Goal: Transaction & Acquisition: Purchase product/service

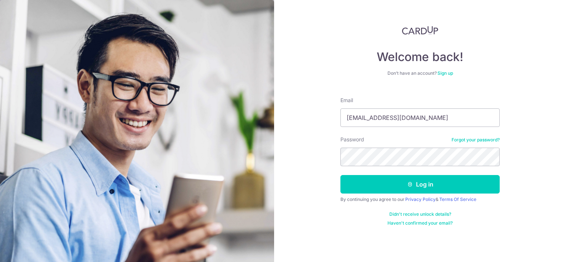
type input "[EMAIL_ADDRESS][DOMAIN_NAME]"
click at [341, 175] on button "Log in" at bounding box center [420, 184] width 159 height 19
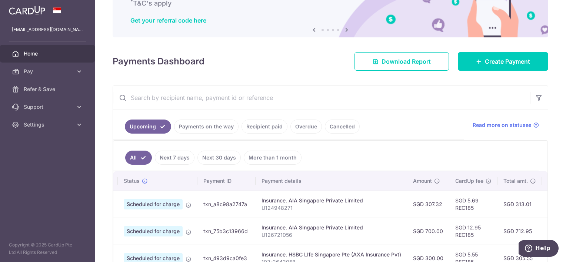
scroll to position [50, 0]
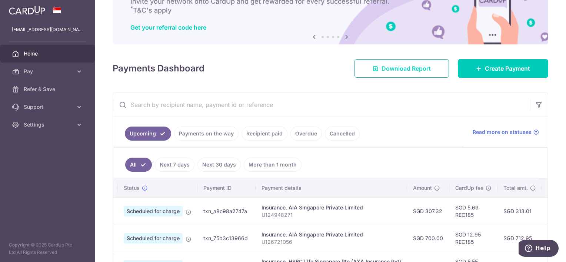
click at [418, 66] on span "Download Report" at bounding box center [406, 68] width 49 height 9
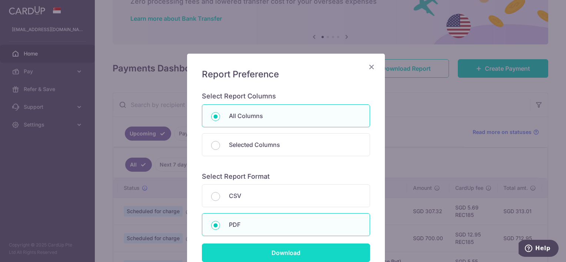
click at [276, 254] on input "Download" at bounding box center [286, 253] width 168 height 19
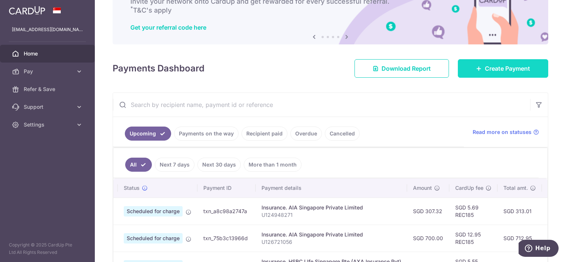
click at [501, 65] on span "Create Payment" at bounding box center [507, 68] width 45 height 9
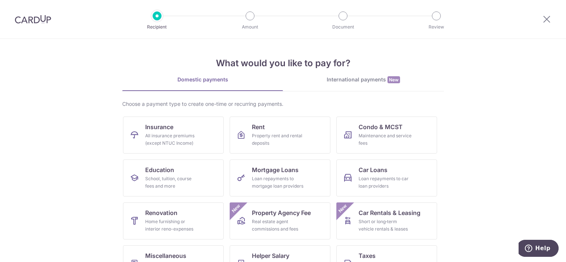
click at [520, 143] on section "What would you like to pay for? Domestic payments International payments New Ch…" at bounding box center [283, 150] width 566 height 223
click at [548, 21] on icon at bounding box center [546, 18] width 9 height 9
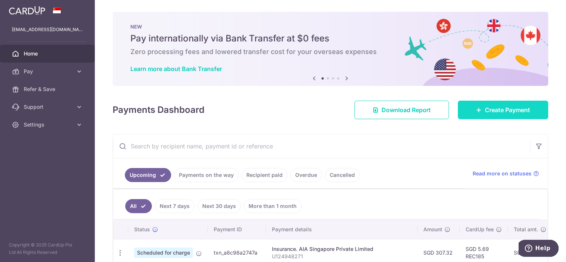
click at [515, 111] on span "Create Payment" at bounding box center [507, 110] width 45 height 9
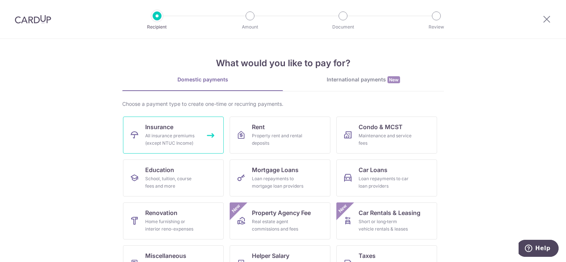
click at [210, 133] on link "Insurance All insurance premiums (except NTUC Income)" at bounding box center [173, 135] width 101 height 37
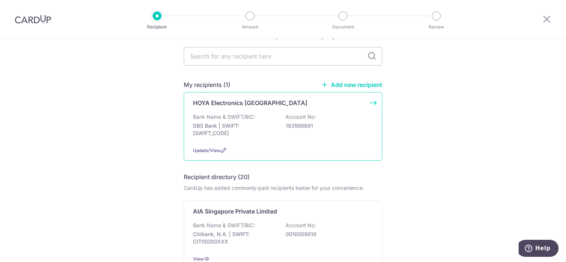
scroll to position [26, 0]
click at [254, 133] on p "DBS Bank | SWIFT: DBSSSGSGXXX" at bounding box center [234, 129] width 83 height 15
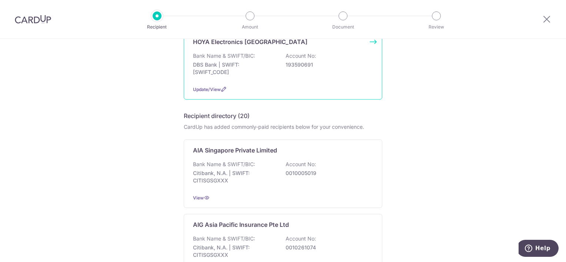
scroll to position [87, 0]
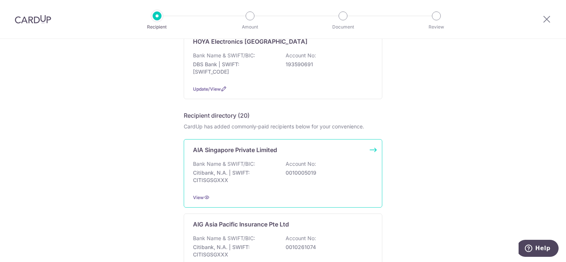
click at [230, 165] on p "Bank Name & SWIFT/BIC:" at bounding box center [224, 163] width 62 height 7
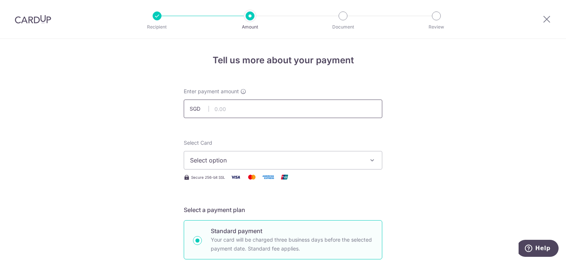
click at [233, 114] on input "text" at bounding box center [283, 109] width 199 height 19
type input "7,695.00"
click at [262, 161] on span "Select option" at bounding box center [276, 160] width 173 height 9
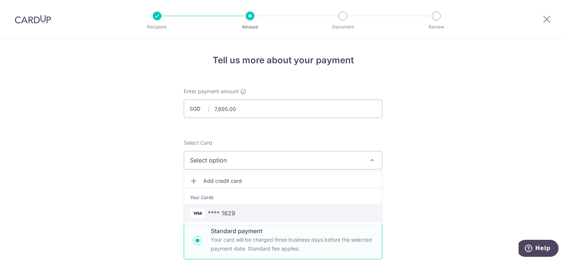
click at [245, 208] on link "**** 1629" at bounding box center [283, 214] width 198 height 18
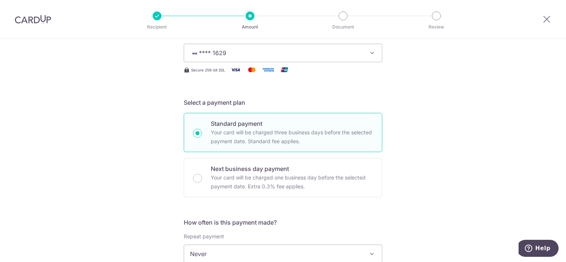
scroll to position [237, 0]
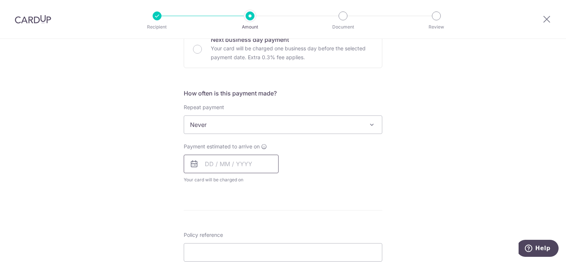
click at [236, 164] on input "text" at bounding box center [231, 164] width 95 height 19
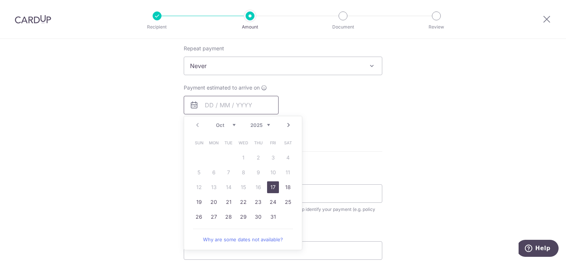
scroll to position [299, 0]
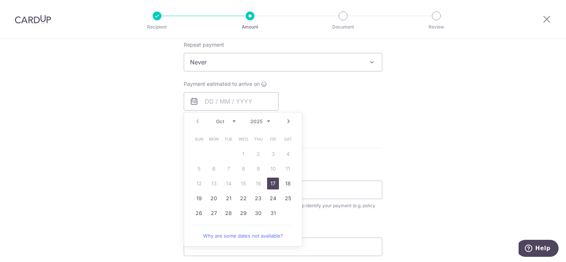
click at [272, 184] on link "17" at bounding box center [273, 184] width 12 height 12
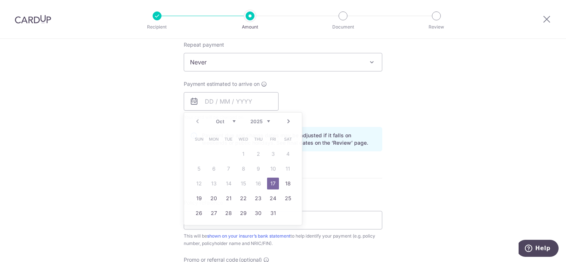
type input "[DATE]"
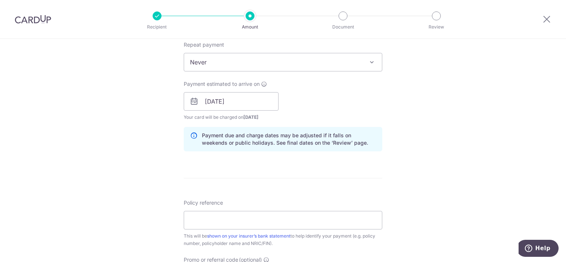
click at [345, 168] on form "Enter payment amount SGD 7,695.00 7695.00 Select Card **** 1629 Add credit card…" at bounding box center [283, 96] width 199 height 617
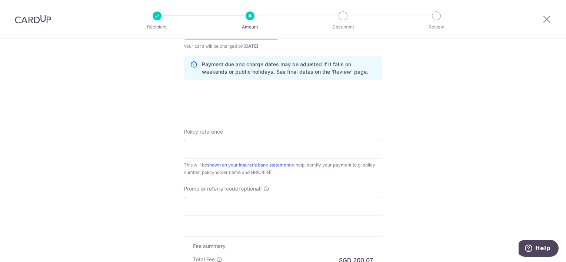
scroll to position [371, 0]
click at [272, 141] on input "Policy reference" at bounding box center [283, 148] width 199 height 19
paste input "L547904229"
type input "L547904229"
click at [254, 192] on div "Promo or referral code (optional) The discounted fee will be shown on the revie…" at bounding box center [283, 200] width 199 height 30
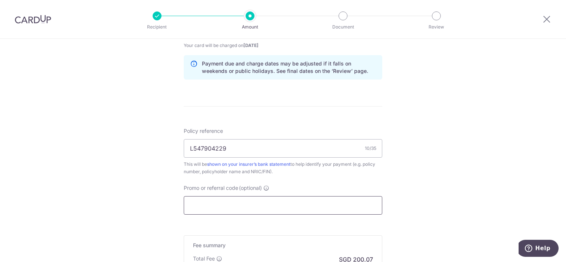
click at [251, 202] on input "Promo or referral code (optional)" at bounding box center [283, 205] width 199 height 19
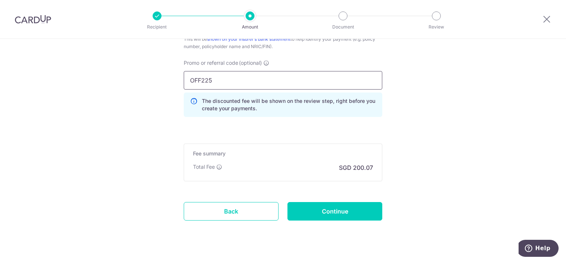
scroll to position [497, 0]
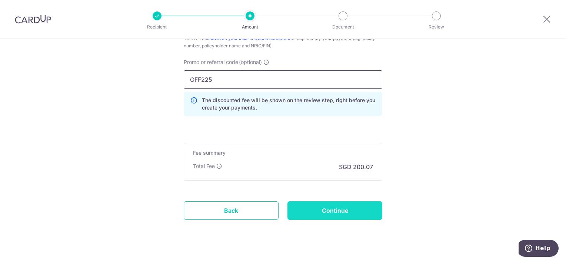
type input "OFF225"
click at [319, 205] on input "Continue" at bounding box center [335, 211] width 95 height 19
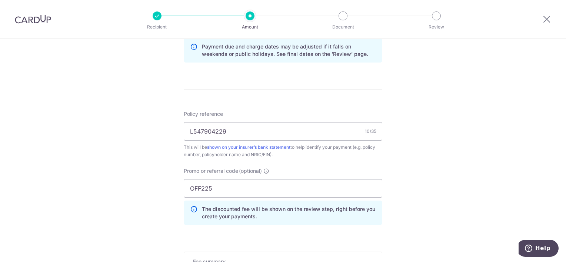
scroll to position [375, 0]
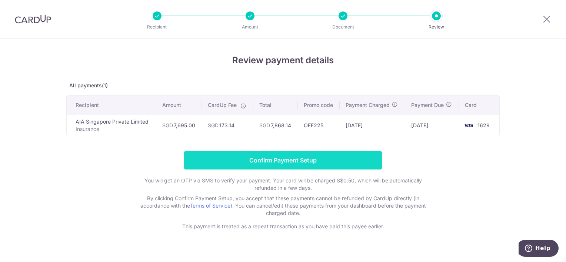
click at [250, 152] on input "Confirm Payment Setup" at bounding box center [283, 160] width 199 height 19
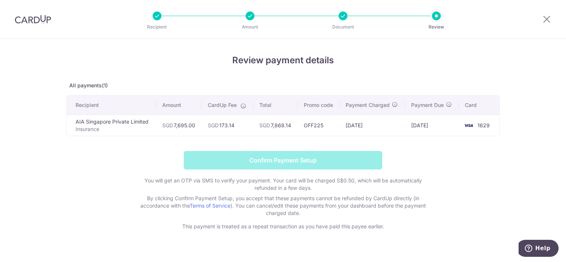
scroll to position [11, 0]
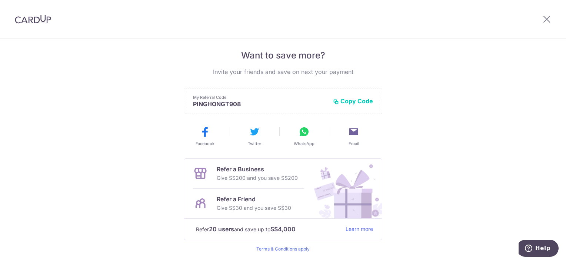
scroll to position [172, 0]
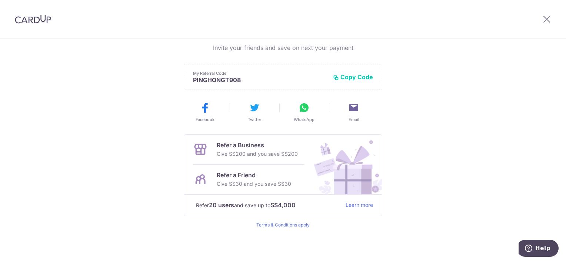
click at [252, 181] on p "Give S$30 and you save S$30" at bounding box center [254, 184] width 74 height 9
click at [276, 201] on strong "S$4,000" at bounding box center [283, 205] width 25 height 9
click at [284, 169] on div "Refer a Friend Give S$30 and you save S$30" at bounding box center [248, 180] width 111 height 30
click at [363, 77] on button "Copy Code" at bounding box center [353, 76] width 40 height 7
click at [248, 185] on p "Give S$30 and you save S$30" at bounding box center [254, 184] width 74 height 9
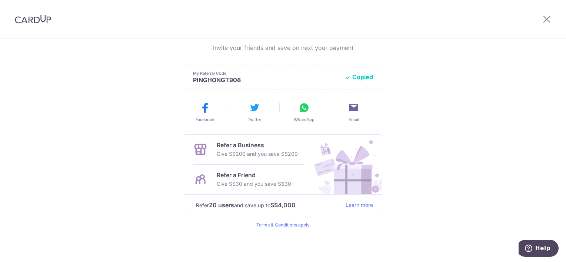
click at [267, 184] on p "Give S$30 and you save S$30" at bounding box center [254, 184] width 74 height 9
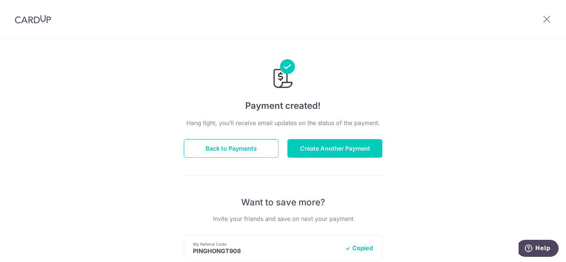
scroll to position [0, 0]
click at [556, 15] on div at bounding box center [547, 19] width 39 height 39
click at [547, 18] on icon at bounding box center [546, 18] width 9 height 9
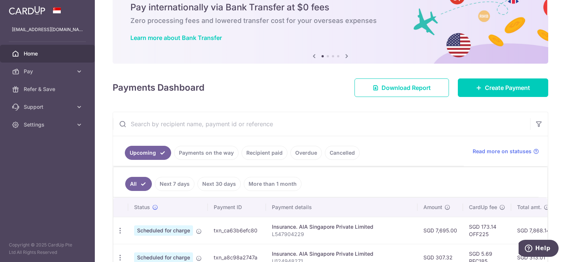
scroll to position [29, 0]
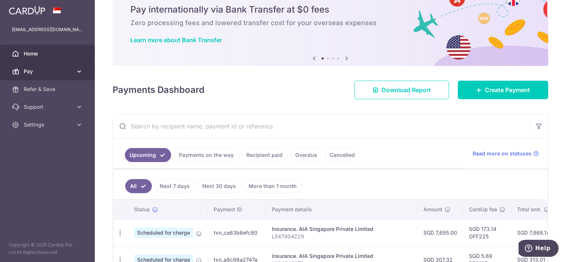
click at [75, 69] on link "Pay" at bounding box center [47, 72] width 95 height 18
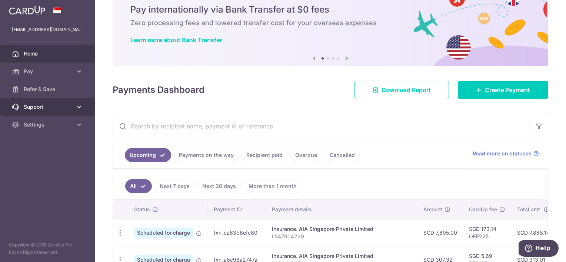
click at [73, 102] on link "Support" at bounding box center [47, 107] width 95 height 18
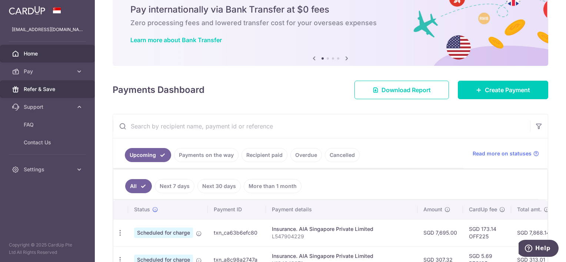
click at [71, 87] on span "Refer & Save" at bounding box center [48, 89] width 49 height 7
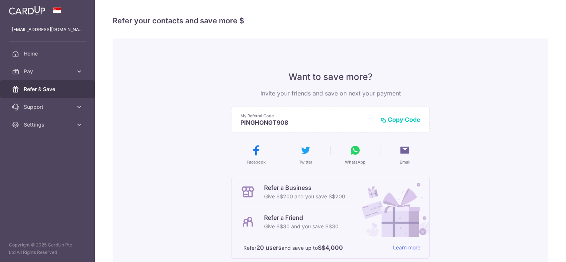
click at [405, 117] on button "Copy Code" at bounding box center [401, 119] width 40 height 7
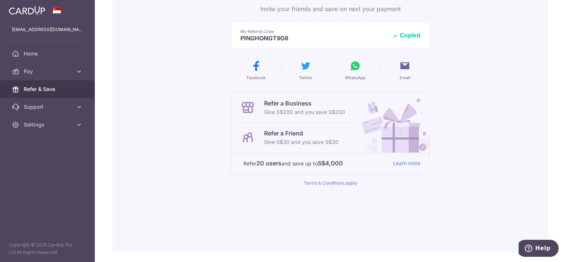
scroll to position [80, 0]
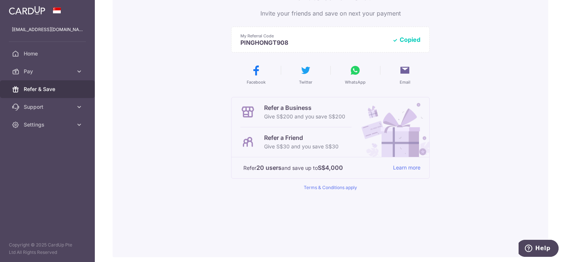
click at [409, 37] on button "Copied" at bounding box center [406, 39] width 28 height 7
click at [408, 36] on button "Copied" at bounding box center [406, 39] width 28 height 7
drag, startPoint x: 307, startPoint y: 42, endPoint x: 233, endPoint y: 44, distance: 73.8
click at [233, 44] on div "My Referral Code PINGHONGT908 Copy Code Copied" at bounding box center [330, 40] width 199 height 26
copy p "PINGHONGT908"
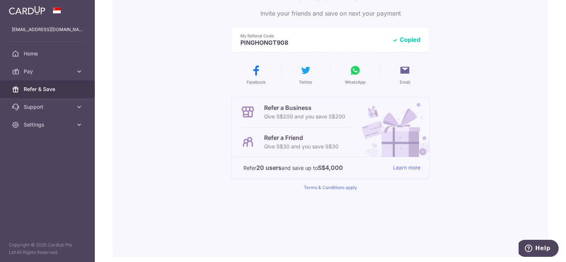
scroll to position [0, 0]
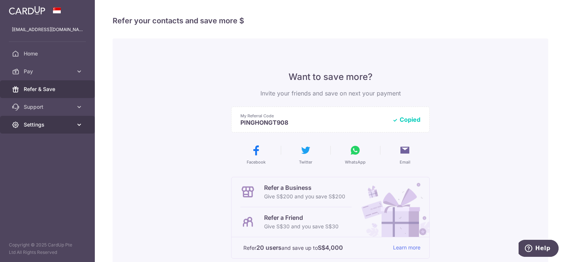
click at [46, 122] on span "Settings" at bounding box center [48, 124] width 49 height 7
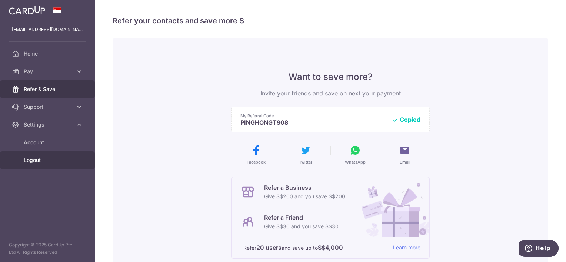
click at [45, 166] on link "Logout" at bounding box center [47, 161] width 95 height 18
